Goal: Task Accomplishment & Management: Check status

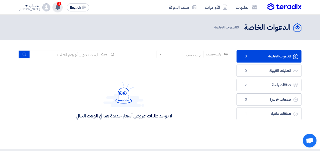
click at [55, 8] on use at bounding box center [57, 7] width 5 height 6
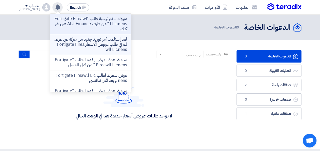
click at [85, 45] on p "لقد إستلمت أمر توريد جديد من شركة عن عرضك في طلب عروض الأسعار Fortigate Fireawl…" at bounding box center [90, 44] width 73 height 15
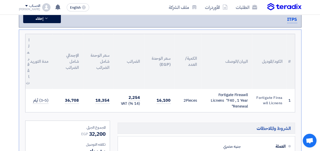
scroll to position [30, 0]
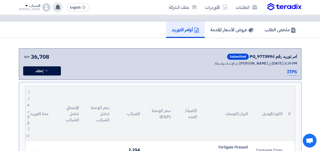
click at [55, 9] on icon at bounding box center [58, 7] width 6 height 6
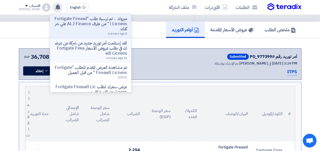
click at [82, 50] on p "لقد إستلمت أمر توريد جديد من شركة عن عرضك في طلب عروض الأسعار Fortigate Fireawl…" at bounding box center [90, 48] width 73 height 15
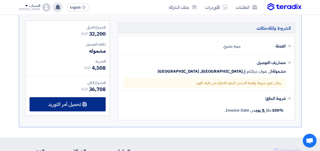
scroll to position [209, 0]
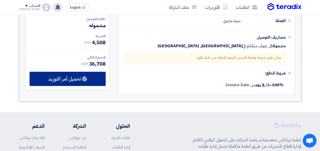
click at [77, 82] on div "تحميل أمر التوريد" at bounding box center [68, 79] width 76 height 14
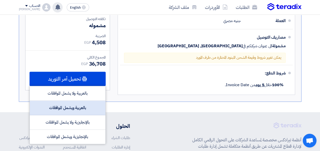
click at [82, 107] on div "بالعربية ويشمل الموافقات" at bounding box center [68, 108] width 76 height 15
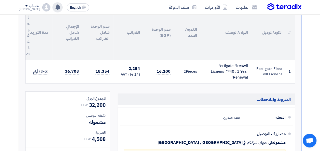
scroll to position [107, 0]
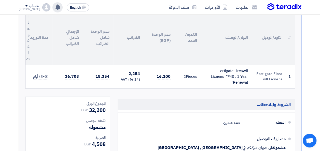
click at [241, 82] on div "Fortigate Fireawll Licnens "F40 , 1 Year Renewal"" at bounding box center [226, 76] width 43 height 17
copy tr "Fortigate Fireawll Licnens "F40 , 1 Year Renewal""
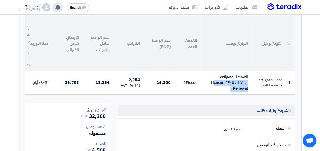
scroll to position [81, 0]
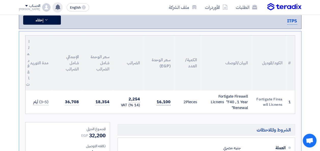
click at [165, 102] on span "16,100" at bounding box center [164, 102] width 14 height 6
copy tr "16,100"
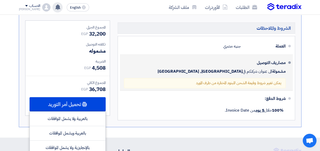
scroll to position [209, 0]
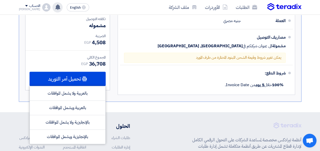
click at [145, 99] on div "# الكود/الموديل البيان/الوصف الكمية/العدد سعر الوحدة (EGP) الضرائب سعر الوحدة ش…" at bounding box center [160, 3] width 283 height 199
click at [116, 83] on div "الشروط والملاحظات العملة جنيه مصري مصاريف التوصيل مشمولة الى عنوان شركتكم في Eg…" at bounding box center [206, 46] width 185 height 103
click at [113, 63] on div "المجموع الجزئي EGP 32,200 تكلفه التوصيل مشموله الضريبة" at bounding box center [67, 46] width 93 height 103
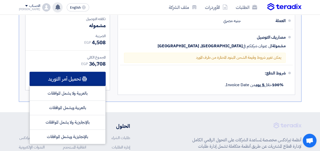
click at [80, 77] on span "تحميل أمر التوريد" at bounding box center [64, 79] width 33 height 5
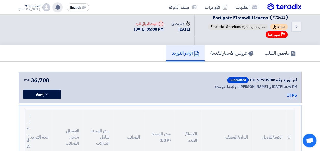
scroll to position [0, 0]
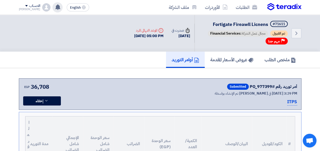
click at [55, 9] on icon at bounding box center [58, 7] width 6 height 6
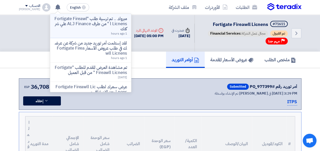
click at [64, 25] on p "مبروك .. تم ترسية طلب "Fortigate Fireawll Licnens " من طرف ALJ Finance علي شركتك" at bounding box center [90, 23] width 73 height 15
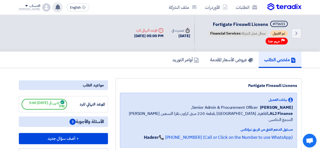
click at [55, 8] on use at bounding box center [57, 7] width 5 height 6
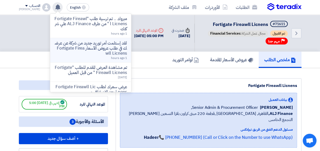
click at [83, 52] on p "لقد إستلمت أمر توريد جديد من شركة عن عرضك في طلب عروض الأسعار Fortigate Fireawl…" at bounding box center [90, 48] width 73 height 15
